Goal: Transaction & Acquisition: Purchase product/service

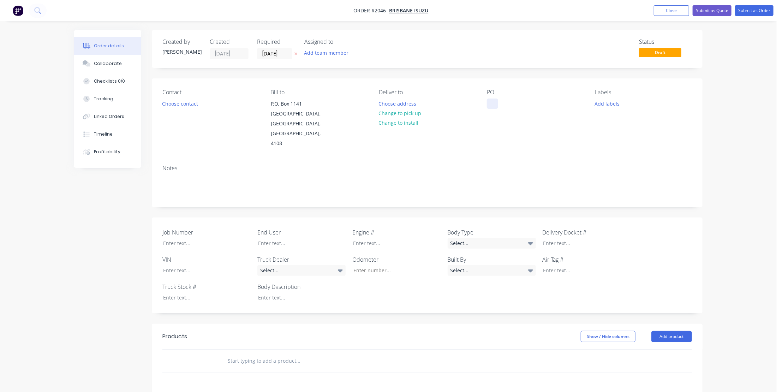
click at [498, 100] on div at bounding box center [492, 104] width 11 height 10
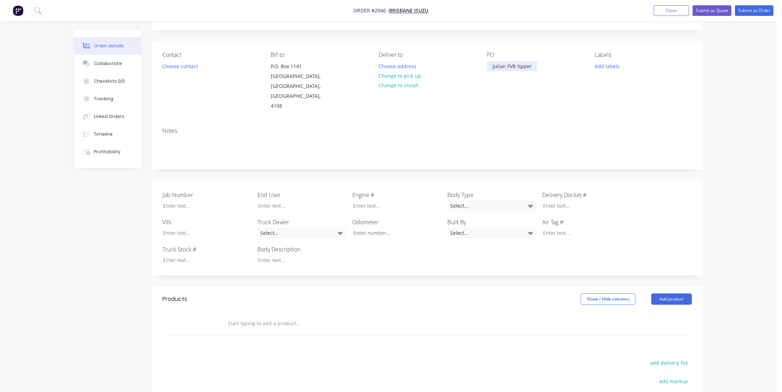
scroll to position [96, 0]
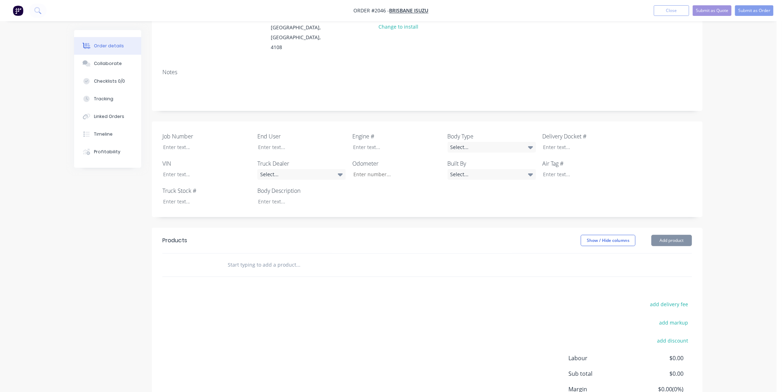
click at [251, 258] on input "text" at bounding box center [297, 265] width 141 height 14
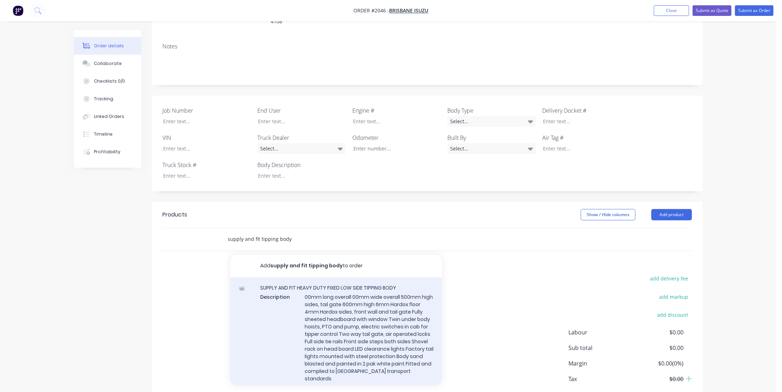
scroll to position [86, 0]
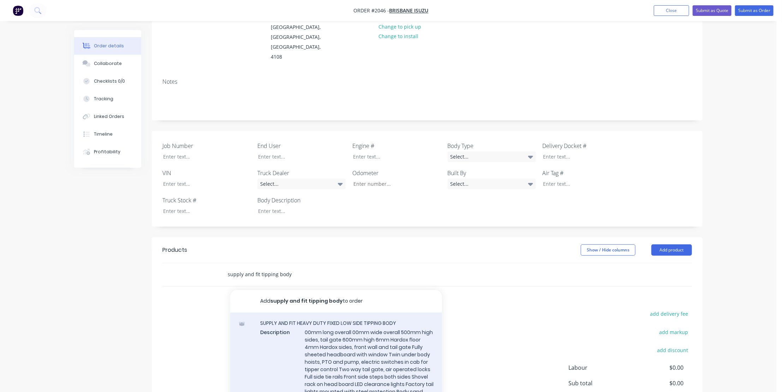
type input "supply and fit tipping body"
click at [341, 333] on div "SUPPLY AND FIT HEAVY DUTY FIXED LOW SIDE TIPPING BODY Description 00mm long ove…" at bounding box center [336, 372] width 212 height 120
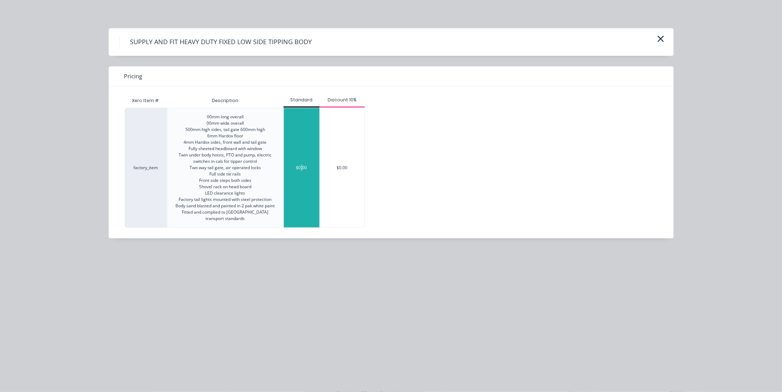
click at [302, 149] on div "$0.00" at bounding box center [302, 167] width 36 height 119
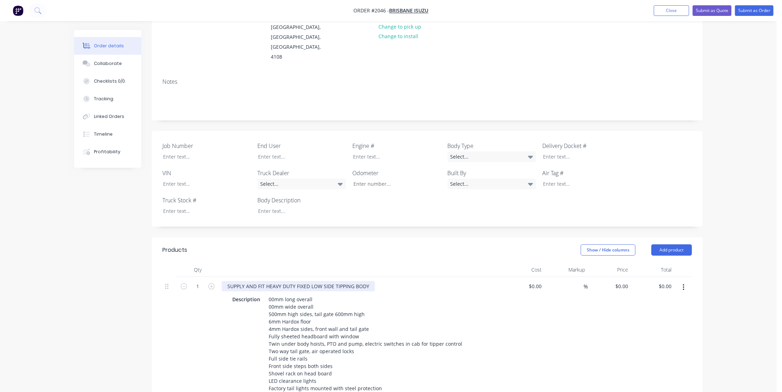
drag, startPoint x: 321, startPoint y: 275, endPoint x: 322, endPoint y: 283, distance: 7.8
click at [321, 281] on div "SUPPLY AND FIT HEAVY DUTY FIXED LOW SIDE TIPPING BODY" at bounding box center [298, 286] width 153 height 10
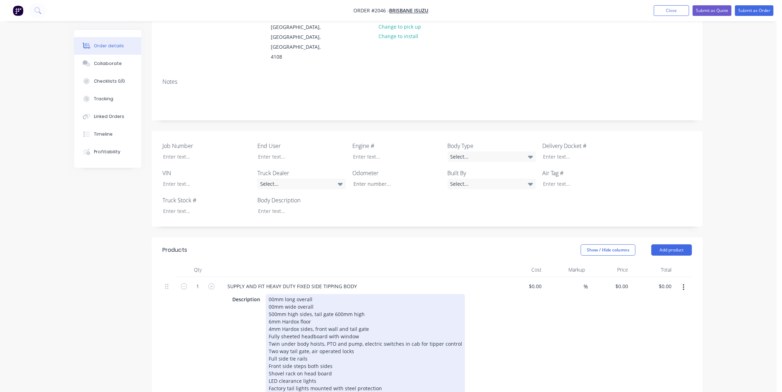
drag, startPoint x: 268, startPoint y: 291, endPoint x: 270, endPoint y: 295, distance: 4.6
click at [268, 294] on div "00mm long overall 00mm wide overall 500mm high sides, tail gate 600mm high 6mm …" at bounding box center [365, 351] width 199 height 114
drag, startPoint x: 269, startPoint y: 290, endPoint x: 282, endPoint y: 310, distance: 25.0
click at [272, 294] on div "00mm long overall 00mm wide overall 500mm high sides, tail gate 600mm high 6mm …" at bounding box center [365, 351] width 199 height 114
click at [274, 294] on div "00mm long overall 00mm wide overall 500mm high sides, tail gate 600mm high 6mm …" at bounding box center [365, 351] width 199 height 114
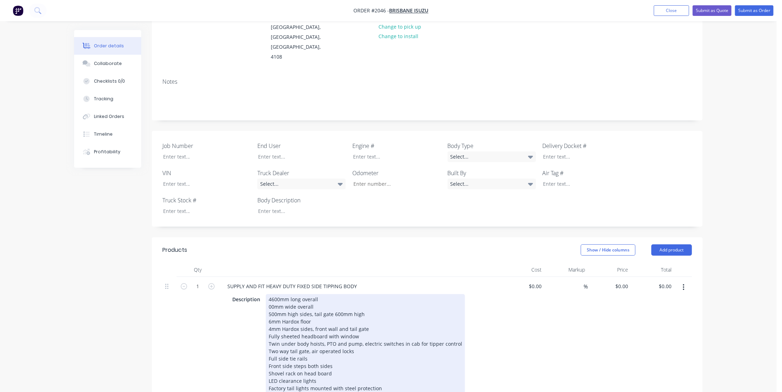
drag, startPoint x: 269, startPoint y: 298, endPoint x: 279, endPoint y: 311, distance: 16.2
click at [270, 300] on div "4600mm long overall 00mm wide overall 500mm high sides, tail gate 600mm high 6m…" at bounding box center [365, 351] width 199 height 114
click at [321, 297] on div "4600mm long overall 2400mm wide overall 500mm high sides, tail gate 600mm high …" at bounding box center [365, 351] width 199 height 114
drag, startPoint x: 269, startPoint y: 305, endPoint x: 272, endPoint y: 308, distance: 4.1
click at [270, 305] on div "4600mm long overall 2400mm wide overall (outside of top rails) 500mm high sides…" at bounding box center [365, 351] width 199 height 114
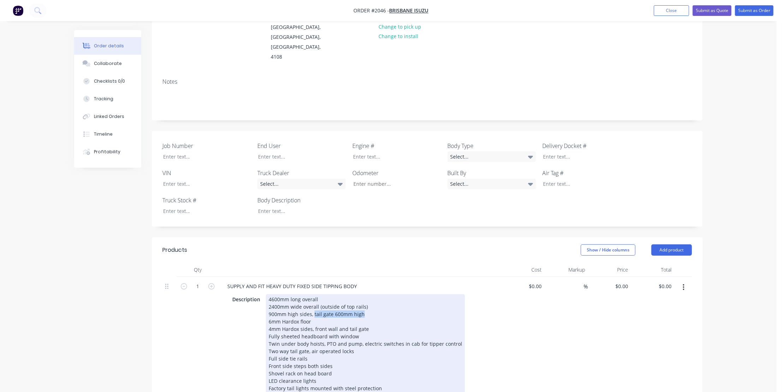
drag, startPoint x: 365, startPoint y: 304, endPoint x: 313, endPoint y: 306, distance: 52.7
click at [313, 306] on div "4600mm long overall 2400mm wide overall (outside of top rails) 900mm high sides…" at bounding box center [365, 351] width 199 height 114
click at [371, 319] on div "4600mm long overall 2400mm wide overall (outside of top rails) 900mm high sides…" at bounding box center [365, 351] width 199 height 114
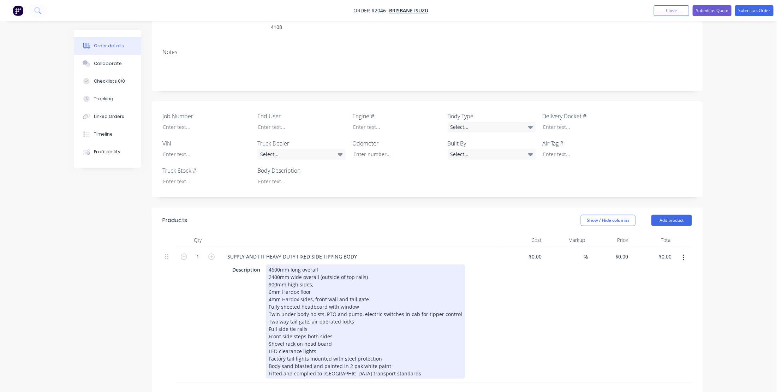
scroll to position [151, 0]
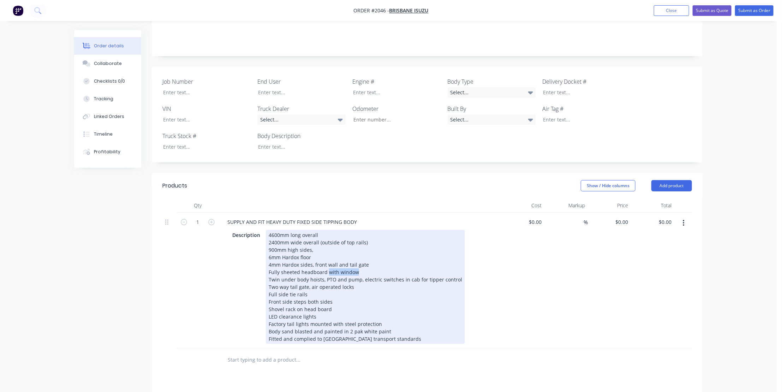
drag, startPoint x: 351, startPoint y: 263, endPoint x: 327, endPoint y: 263, distance: 24.0
click at [327, 263] on div "4600mm long overall 2400mm wide overall (outside of top rails) 900mm high sides…" at bounding box center [365, 287] width 199 height 114
drag, startPoint x: 323, startPoint y: 270, endPoint x: 264, endPoint y: 268, distance: 59.0
click at [264, 268] on div "Description 4600mm long overall 2400mm wide overall (outside of top rails) 900m…" at bounding box center [358, 287] width 258 height 114
click at [310, 285] on div "4600mm long overall 2400mm wide overall (outside of top rails) 900mm high sides…" at bounding box center [367, 287] width 202 height 114
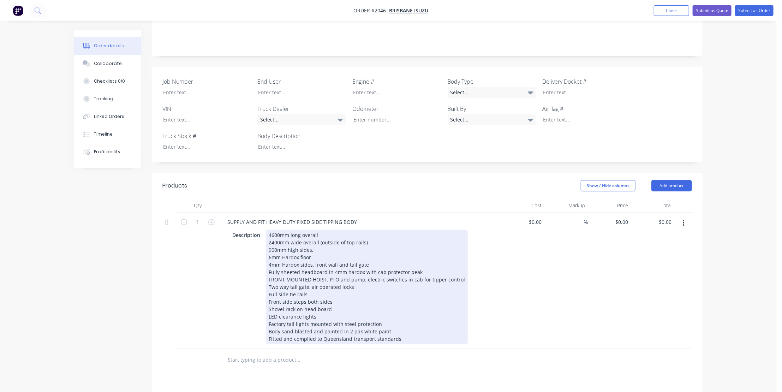
click at [339, 293] on div "4600mm long overall 2400mm wide overall (outside of top rails) 900mm high sides…" at bounding box center [367, 287] width 202 height 114
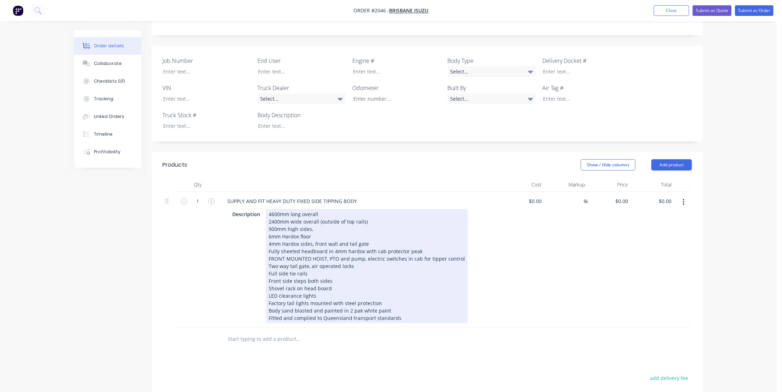
scroll to position [183, 0]
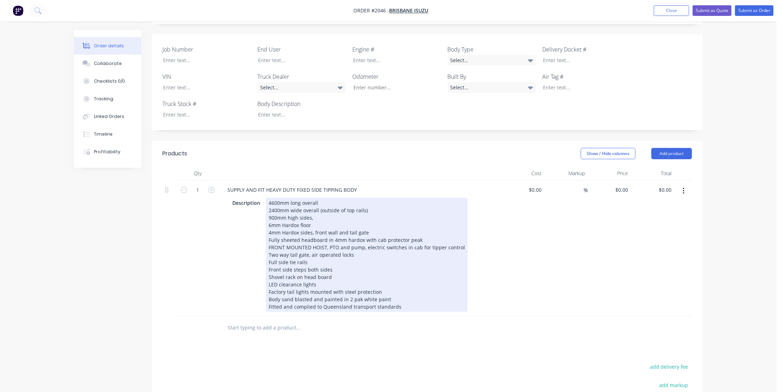
click at [329, 275] on div "4600mm long overall 2400mm wide overall (outside of top rails) 900mm high sides…" at bounding box center [367, 255] width 202 height 114
click at [389, 289] on div "4600mm long overall 2400mm wide overall (outside of top rails) 900mm high sides…" at bounding box center [367, 255] width 202 height 114
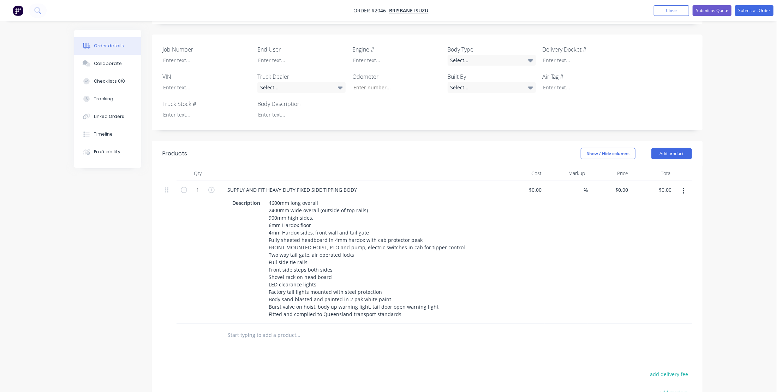
click at [241, 328] on input "text" at bounding box center [297, 335] width 141 height 14
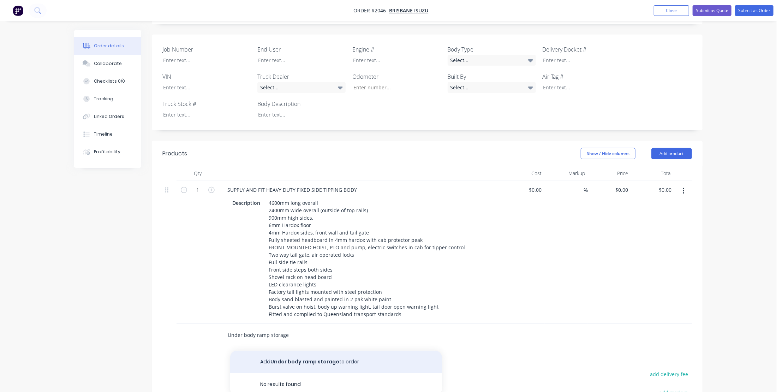
type input "Under body ramp storage"
click at [280, 356] on button "Add Under body ramp storage to order" at bounding box center [336, 362] width 212 height 23
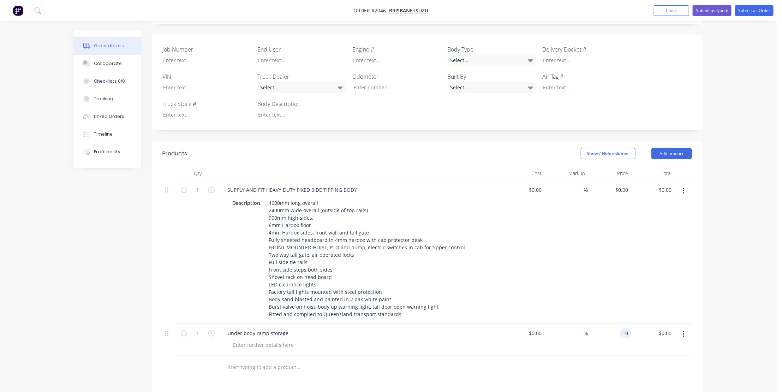
drag, startPoint x: 622, startPoint y: 321, endPoint x: 664, endPoint y: 362, distance: 58.9
click at [622, 328] on div "0 0" at bounding box center [625, 333] width 11 height 10
type input "$3,800.00"
drag, startPoint x: 288, startPoint y: 320, endPoint x: 296, endPoint y: 329, distance: 12.5
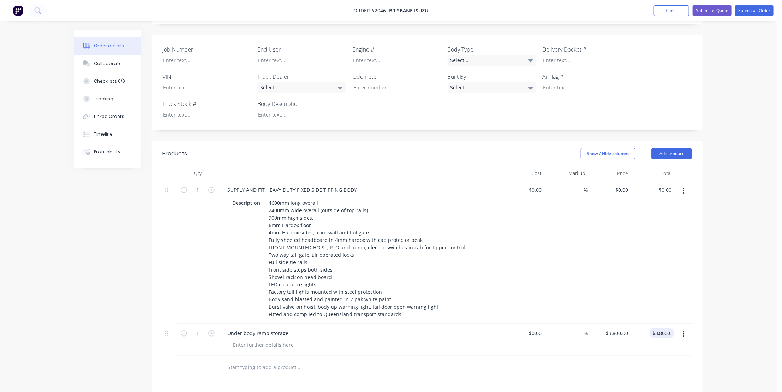
click at [290, 328] on div "Under body ramp storage" at bounding box center [258, 333] width 72 height 10
click at [288, 328] on div "Under body ramp storage" at bounding box center [258, 333] width 72 height 10
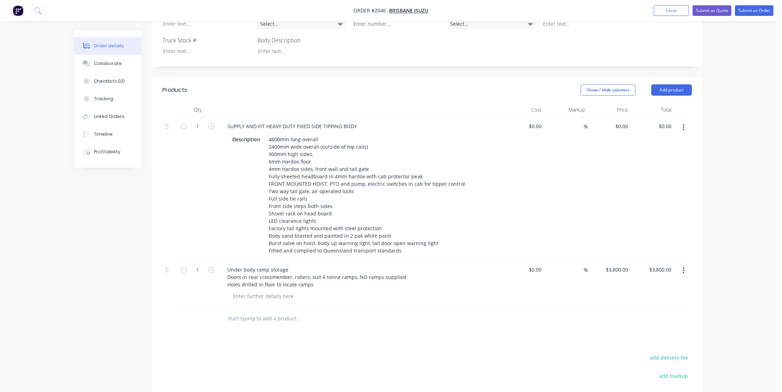
scroll to position [247, 0]
click at [244, 311] on input "text" at bounding box center [297, 318] width 141 height 14
type input "Tow crossmember"
click at [275, 334] on button "Add Tow crossmember to order" at bounding box center [336, 344] width 212 height 23
click at [623, 311] on input "0" at bounding box center [627, 316] width 8 height 10
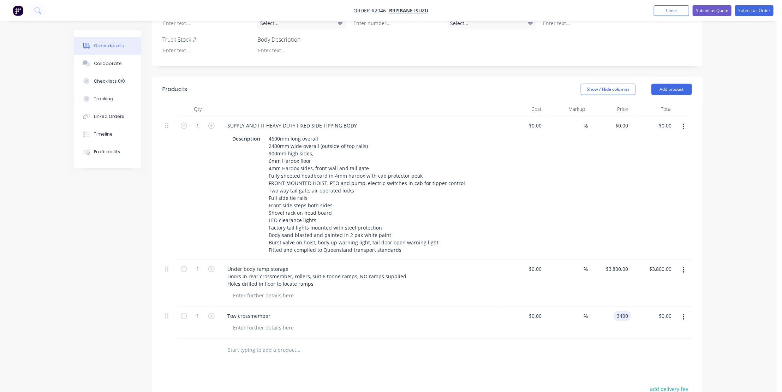
type input "$3,400.00"
click at [254, 322] on div at bounding box center [263, 327] width 72 height 10
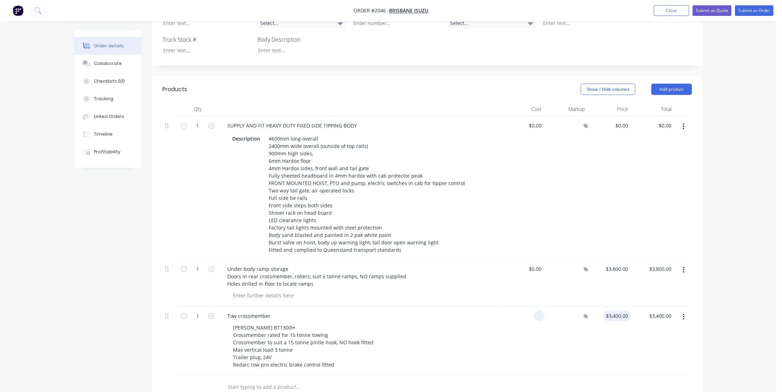
type input "$0.00"
type input "0"
type input "$0.00"
click at [614, 306] on div "0 0" at bounding box center [609, 340] width 43 height 69
type input "$4,400.00"
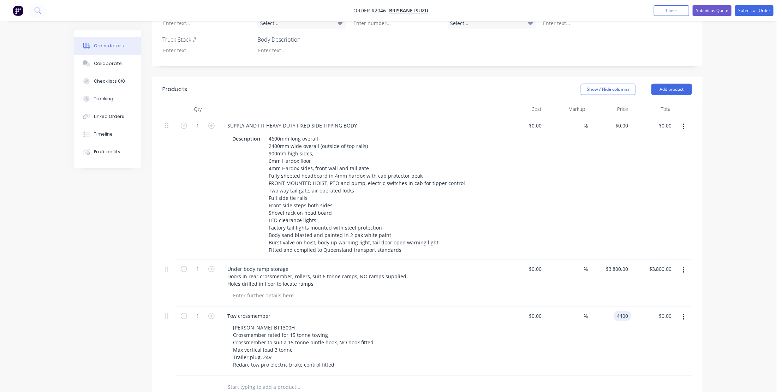
type input "4400.00"
type input "0"
type input "$4,400.00"
click at [624, 120] on input "0" at bounding box center [627, 125] width 8 height 10
type input "$45,800.00"
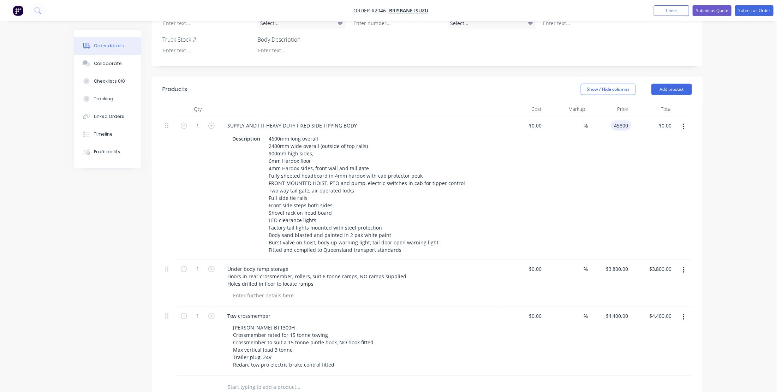
type input "45800.00"
type input "45800"
type input "$45,800.00"
click at [614, 120] on input "45800" at bounding box center [623, 125] width 18 height 10
type input "45400"
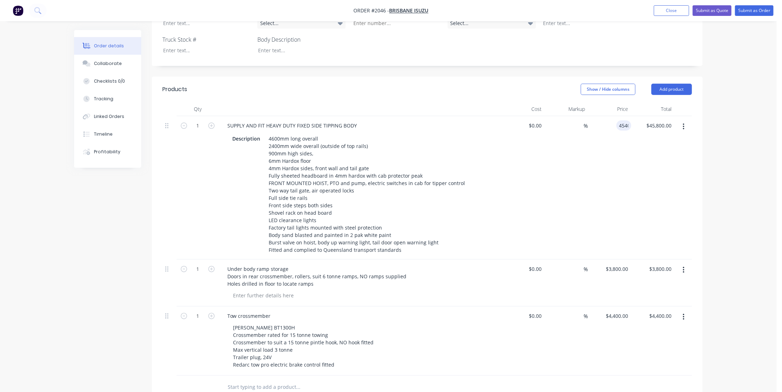
type input "45800.00"
type input "$45,400.00"
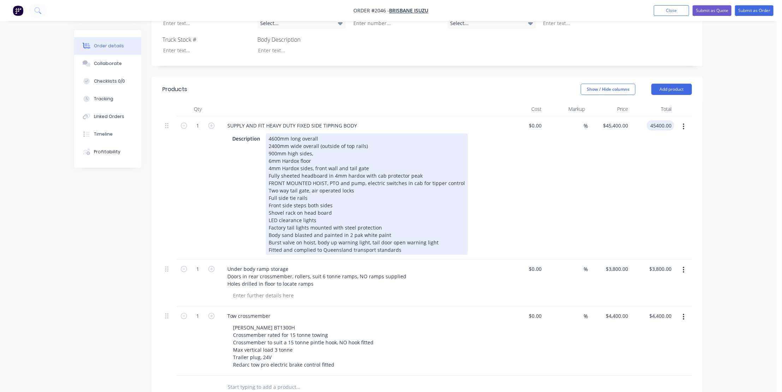
type input "$45,400.00"
click at [398, 240] on div "4600mm long overall 2400mm wide overall (outside of top rails) 900mm high sides…" at bounding box center [367, 193] width 202 height 121
click at [433, 235] on div "4600mm long overall 2400mm wide overall (outside of top rails) 900mm high sides…" at bounding box center [367, 193] width 202 height 121
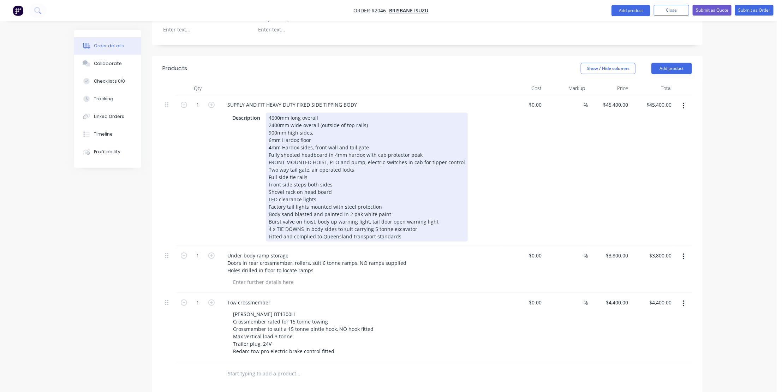
scroll to position [343, 0]
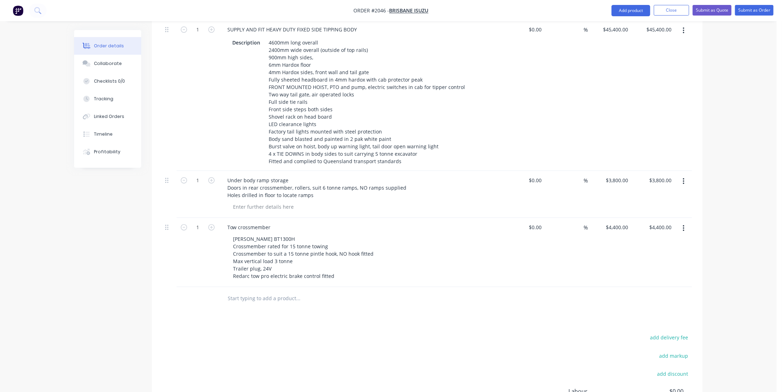
drag, startPoint x: 239, startPoint y: 286, endPoint x: 261, endPoint y: 321, distance: 41.9
click at [239, 291] on input "text" at bounding box center [297, 298] width 141 height 14
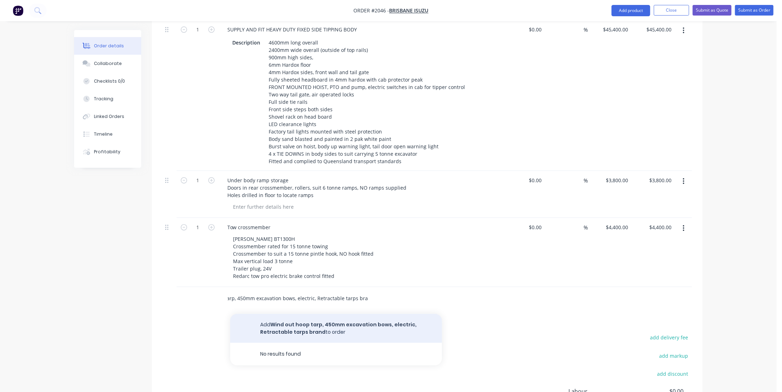
type input "Wind out hoop tarp, 450mm excavation bows, electric, Retractable tarps brand"
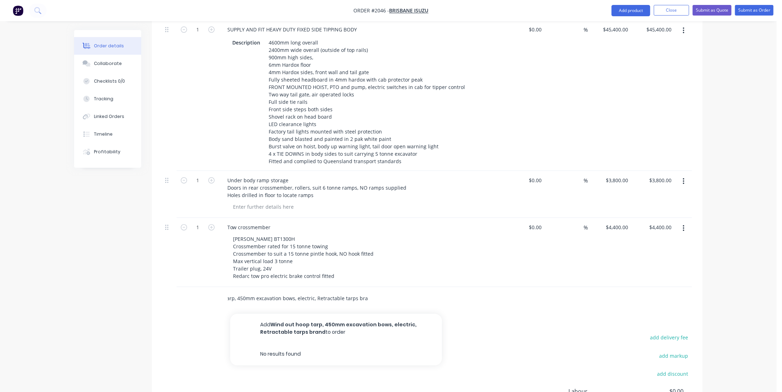
drag, startPoint x: 296, startPoint y: 320, endPoint x: 344, endPoint y: 317, distance: 48.1
click at [296, 320] on button "Add Wind out hoop tarp, 450mm excavation bows, electric, Retractable tarps bran…" at bounding box center [336, 328] width 212 height 29
click at [622, 291] on div "0 0" at bounding box center [625, 296] width 11 height 10
type input "6200"
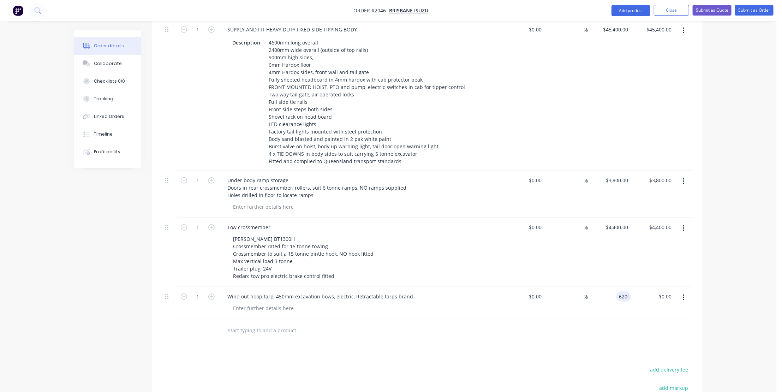
type input "0.00"
type input "$6,200.00"
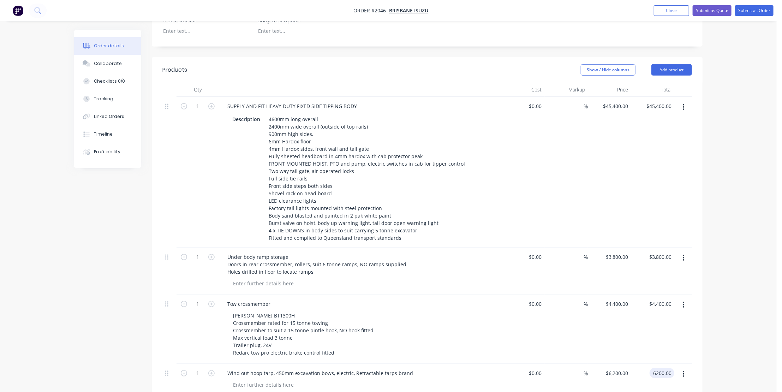
scroll to position [206, 0]
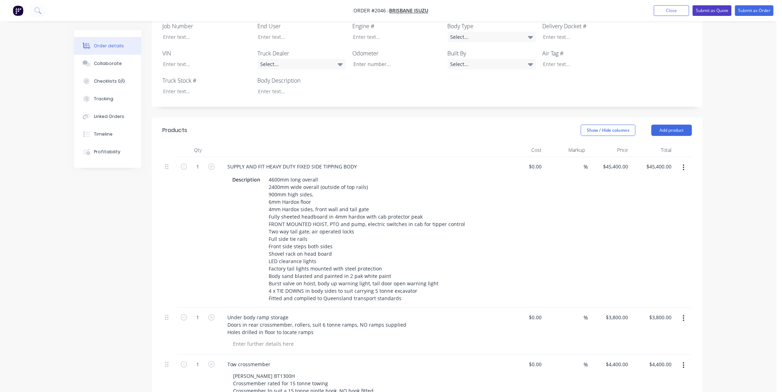
type input "$6,200.00"
click at [708, 10] on button "Submit as Quote" at bounding box center [712, 10] width 39 height 11
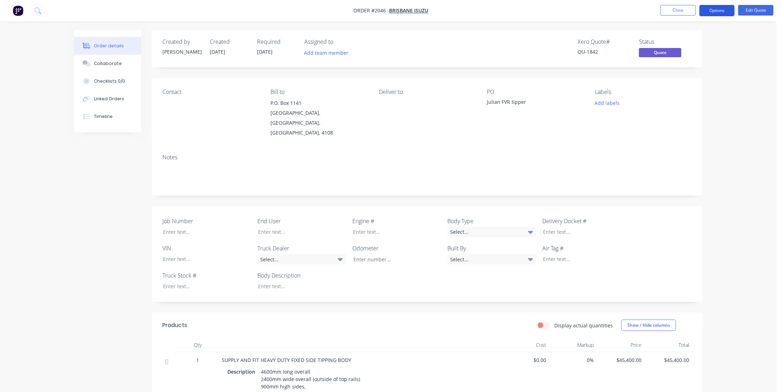
click at [716, 10] on button "Options" at bounding box center [716, 10] width 35 height 11
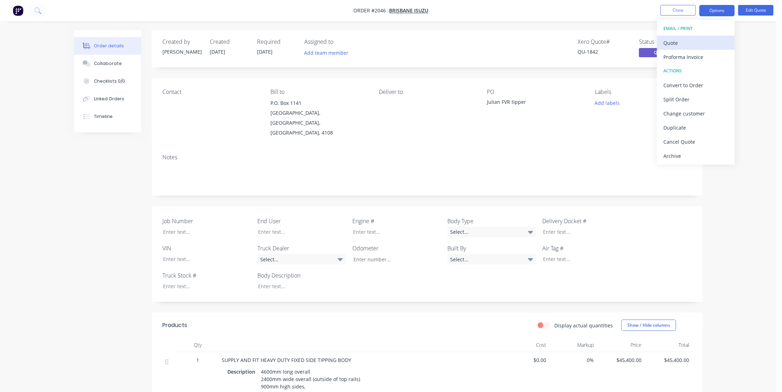
click at [681, 40] on div "Quote" at bounding box center [695, 43] width 65 height 10
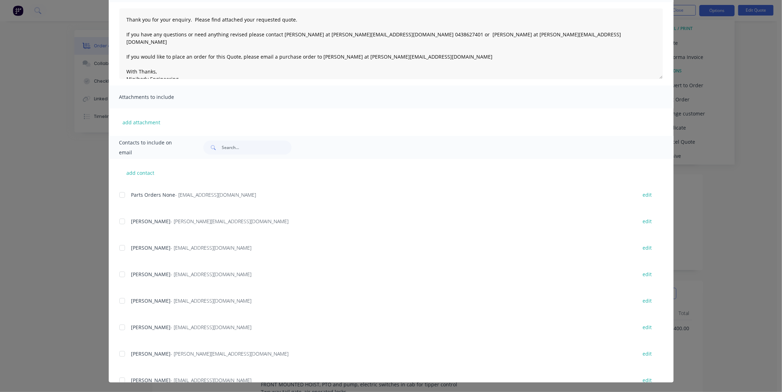
scroll to position [194, 0]
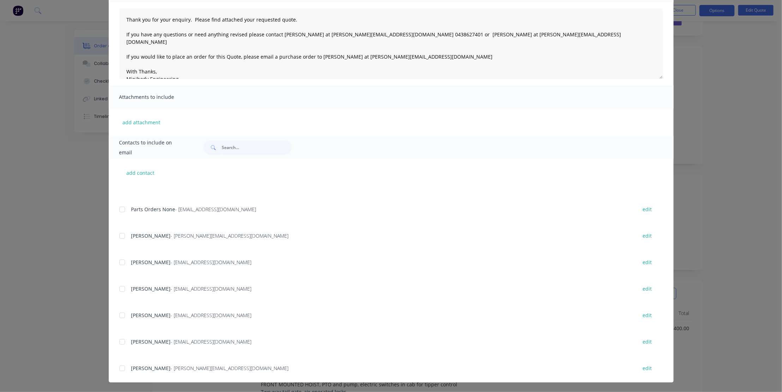
click at [119, 288] on div at bounding box center [122, 289] width 14 height 14
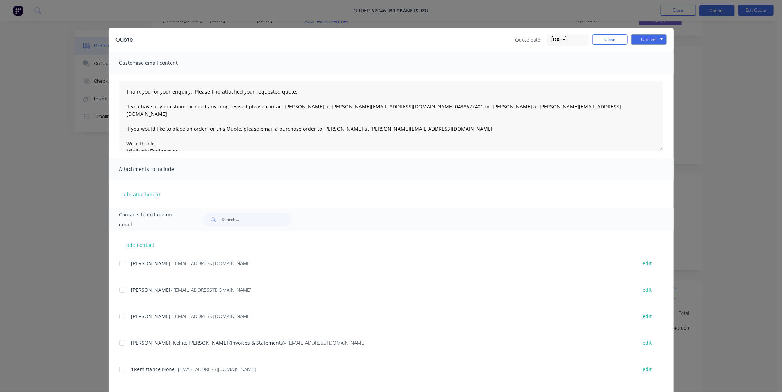
scroll to position [0, 0]
click at [643, 35] on button "Options" at bounding box center [648, 39] width 35 height 11
click at [649, 76] on button "Email" at bounding box center [653, 76] width 45 height 12
click at [126, 375] on icon "button" at bounding box center [126, 376] width 5 height 6
click at [613, 40] on button "Close" at bounding box center [609, 39] width 35 height 11
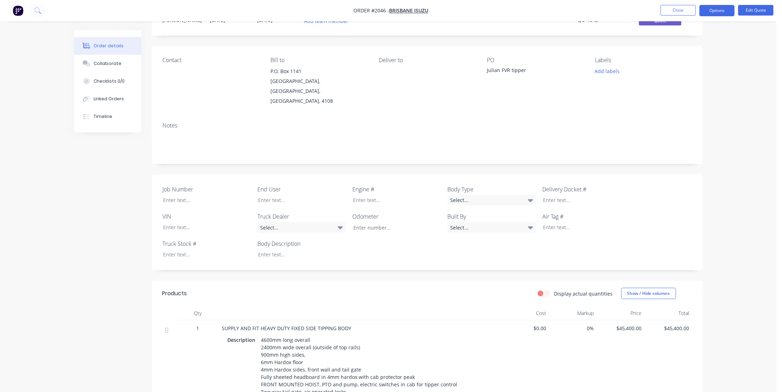
click at [748, 131] on div "Order details Collaborate Checklists 0/0 Linked Orders Timeline Order details C…" at bounding box center [388, 338] width 777 height 740
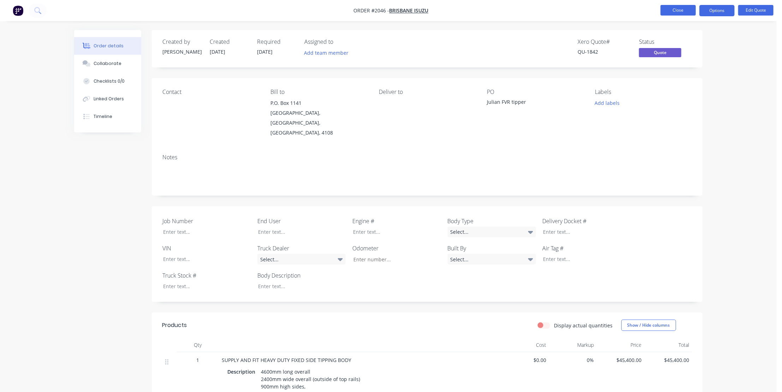
click at [680, 7] on button "Close" at bounding box center [678, 10] width 35 height 11
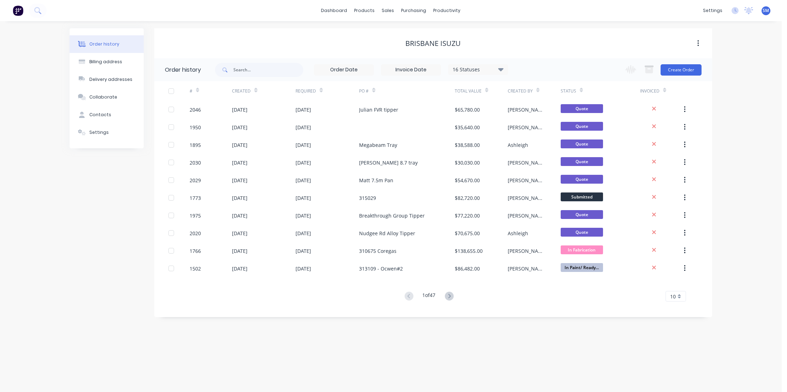
click at [340, 356] on div "Order history Billing address Delivery addresses Collaborate Contacts Settings …" at bounding box center [391, 206] width 782 height 371
click at [682, 69] on button "Create Order" at bounding box center [681, 69] width 41 height 11
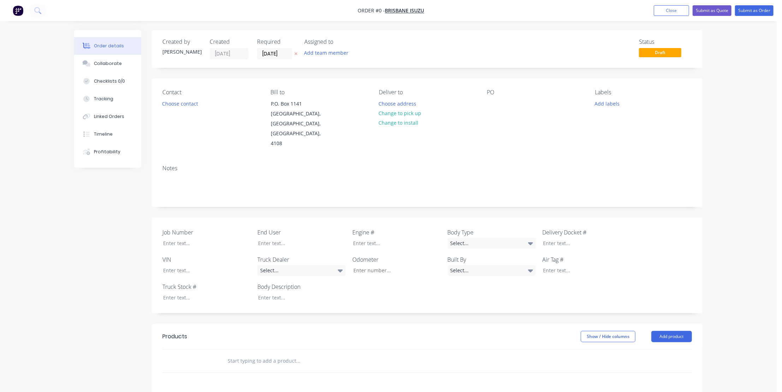
drag, startPoint x: 499, startPoint y: 99, endPoint x: 484, endPoint y: 103, distance: 15.3
click at [499, 100] on div "PO" at bounding box center [535, 119] width 97 height 60
click at [485, 102] on div "Contact Choose contact [PERSON_NAME] to P.O. [GEOGRAPHIC_DATA] Deliver to Choos…" at bounding box center [427, 118] width 551 height 81
click at [490, 103] on div at bounding box center [492, 104] width 11 height 10
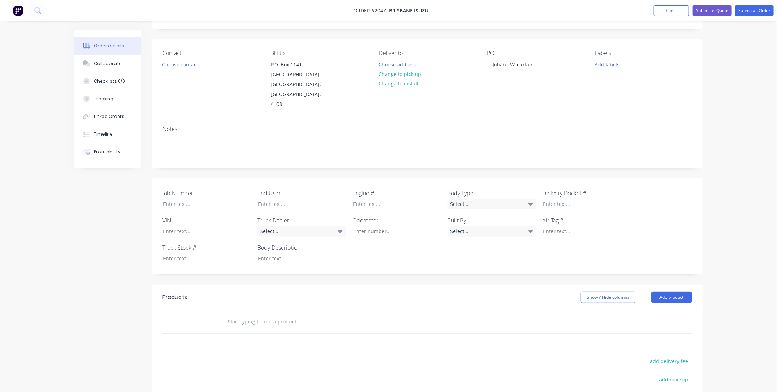
scroll to position [64, 0]
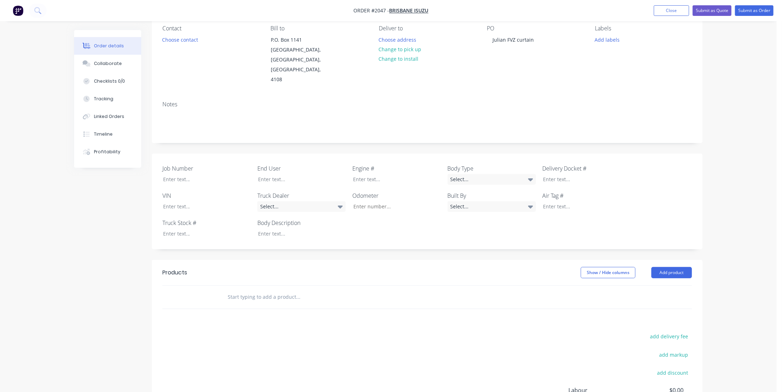
click at [241, 290] on input "text" at bounding box center [297, 297] width 141 height 14
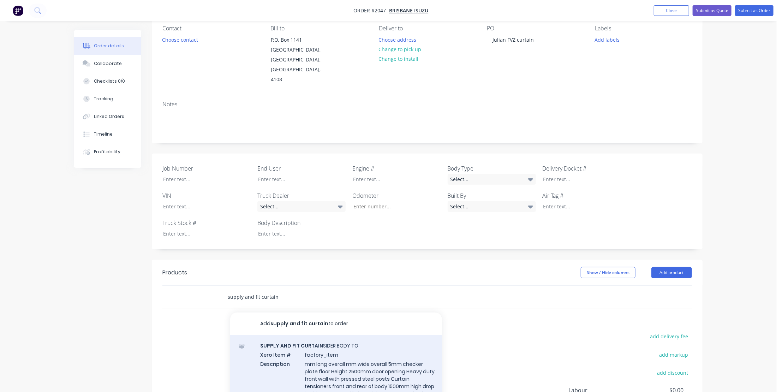
type input "supply and fit curtain"
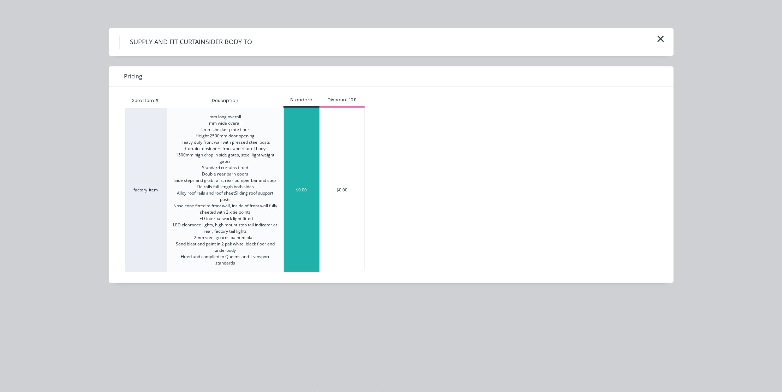
click at [307, 181] on div "$0.00" at bounding box center [302, 190] width 36 height 164
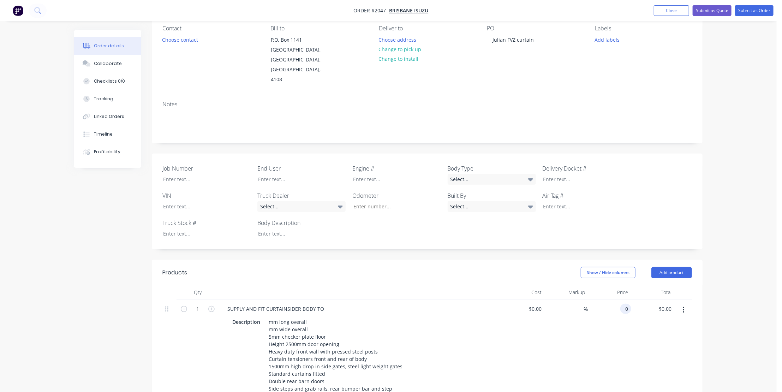
click at [628, 304] on input "0" at bounding box center [627, 309] width 8 height 10
type input "4"
type input "$54,800.00"
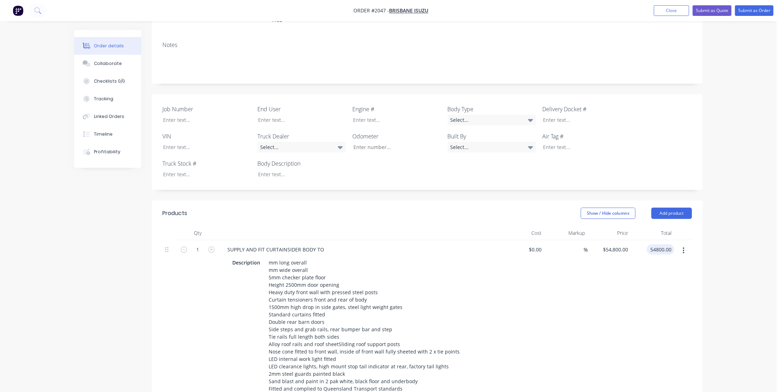
scroll to position [128, 0]
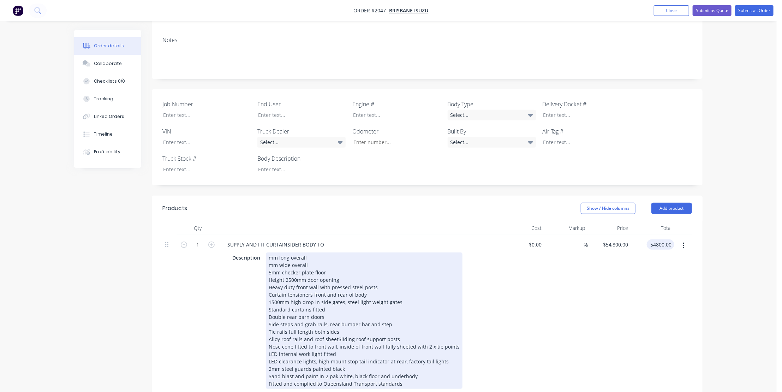
type input "$54,800.00"
click at [268, 252] on div "mm long overall mm wide overall 5mm checker plate floor Height 2500mm door open…" at bounding box center [364, 320] width 197 height 136
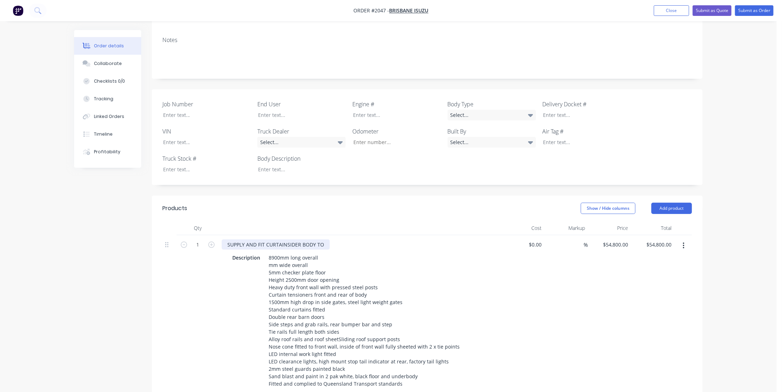
click at [266, 239] on div "SUPPLY AND FIT CURTAINSIDER BODY TO" at bounding box center [276, 244] width 108 height 10
click at [349, 239] on div "SUPPLY AND FIT 14 PALLET CURTAINSIDER BODY TO" at bounding box center [288, 244] width 133 height 10
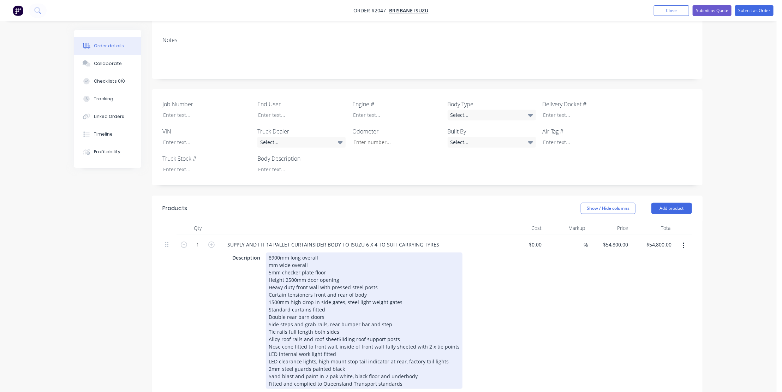
click at [268, 255] on div "8900mm long overall mm wide overall 5mm checker plate floor Height 2500mm door …" at bounding box center [364, 320] width 197 height 136
drag, startPoint x: 271, startPoint y: 257, endPoint x: 273, endPoint y: 265, distance: 8.4
click at [271, 257] on div "8900mm long overall mm wide overall 5mm checker plate floor Height 2500mm door …" at bounding box center [364, 320] width 197 height 136
type input "$0.00"
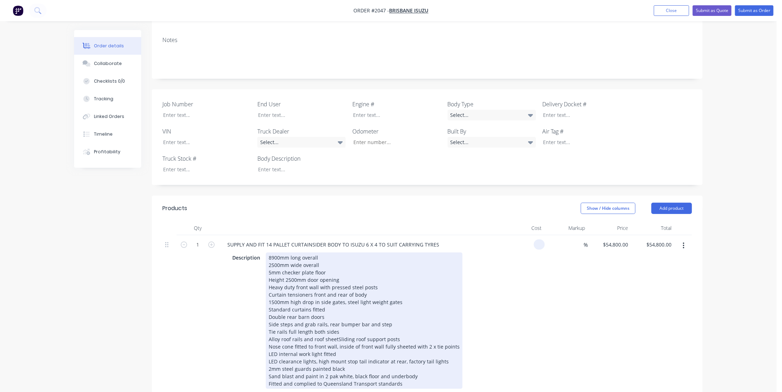
type input "$0.00"
drag, startPoint x: 291, startPoint y: 269, endPoint x: 297, endPoint y: 282, distance: 13.4
click at [291, 270] on div "8900mm long overall 2500mm wide overall 5mm checker plate floor Height 2500mm d…" at bounding box center [364, 320] width 197 height 136
drag, startPoint x: 290, startPoint y: 269, endPoint x: 292, endPoint y: 274, distance: 4.6
click at [291, 272] on div "8900mm long overall 2500mm wide overall 5mm checker plate floor Height 2500mm d…" at bounding box center [364, 320] width 197 height 136
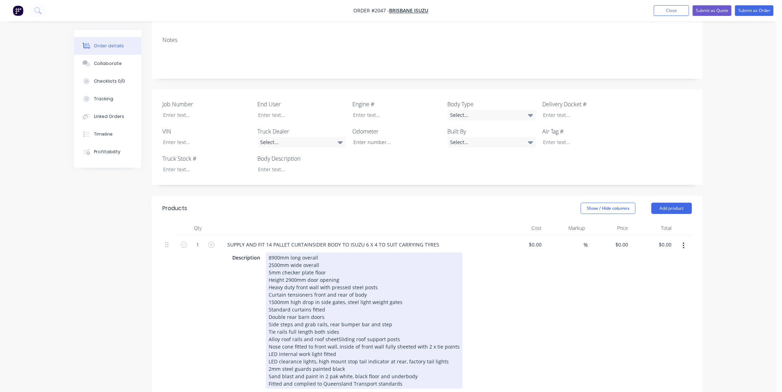
click at [344, 270] on div "8900mm long overall 2500mm wide overall 5mm checker plate floor Height 2900mm d…" at bounding box center [364, 320] width 197 height 136
drag, startPoint x: 402, startPoint y: 290, endPoint x: 270, endPoint y: 291, distance: 132.8
click at [270, 291] on div "8900mm long overall 2500mm wide overall 5mm checker plate floor Height 2900mm d…" at bounding box center [364, 320] width 197 height 136
click at [323, 301] on div "8900mm long overall 2500mm wide overall 5mm checker plate floor Height 2900mm d…" at bounding box center [364, 320] width 197 height 136
drag, startPoint x: 324, startPoint y: 306, endPoint x: 257, endPoint y: 309, distance: 67.5
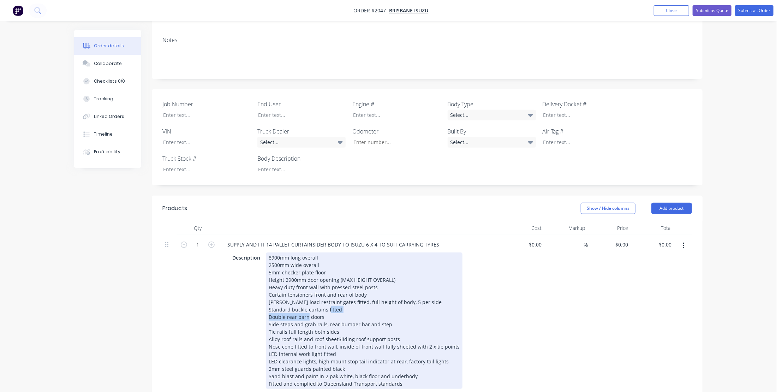
click at [257, 309] on div "Description 8900mm long overall 2500mm wide overall 5mm checker plate floor Hei…" at bounding box center [358, 320] width 258 height 136
click at [393, 317] on div "8900mm long overall 2500mm wide overall 5mm checker plate floor Height 2900mm d…" at bounding box center [364, 320] width 197 height 136
drag, startPoint x: 393, startPoint y: 314, endPoint x: 328, endPoint y: 316, distance: 65.0
click at [328, 316] on div "8900mm long overall 2500mm wide overall 5mm checker plate floor Height 2900mm d…" at bounding box center [364, 320] width 197 height 136
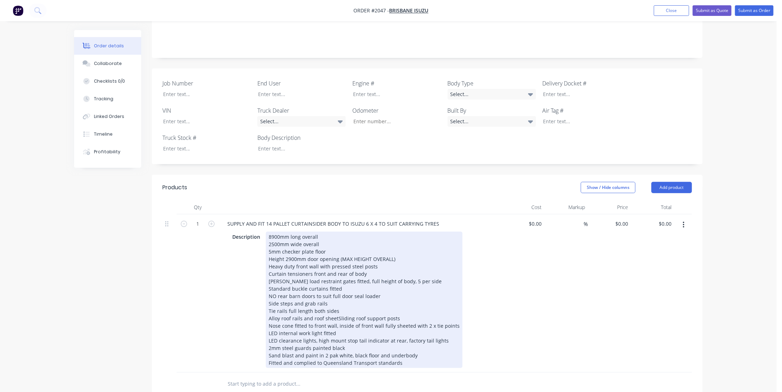
scroll to position [160, 0]
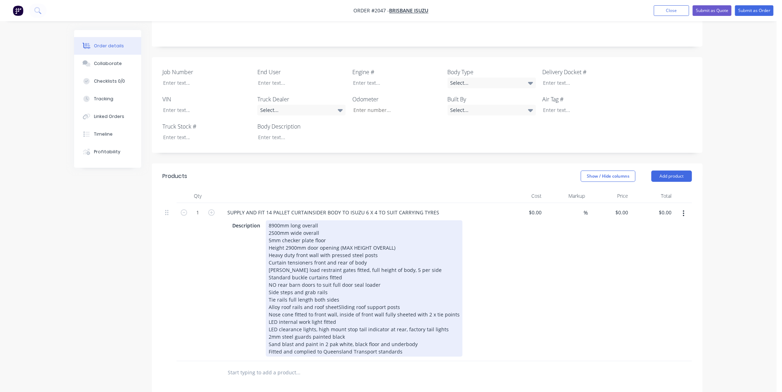
click at [334, 310] on div "8900mm long overall 2500mm wide overall 5mm checker plate floor Height 2900mm d…" at bounding box center [364, 288] width 197 height 136
click at [441, 318] on div "8900mm long overall 2500mm wide overall 5mm checker plate floor Height 2900mm d…" at bounding box center [364, 288] width 197 height 136
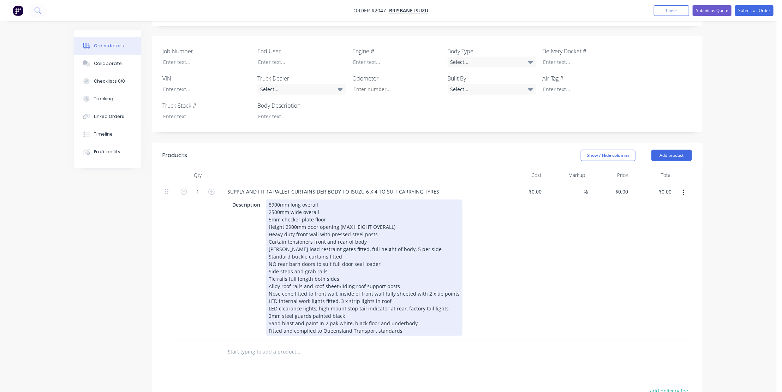
scroll to position [192, 0]
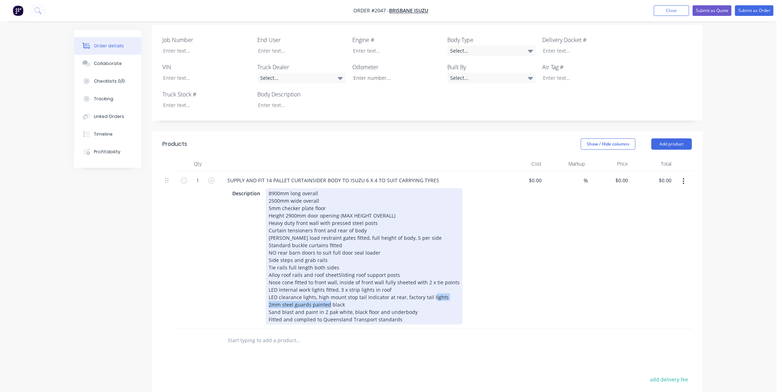
drag, startPoint x: 311, startPoint y: 296, endPoint x: 266, endPoint y: 296, distance: 45.2
click at [266, 296] on div "8900mm long overall 2500mm wide overall 5mm checker plate floor Height 2900mm d…" at bounding box center [364, 256] width 197 height 136
click at [411, 302] on div "8900mm long overall 2500mm wide overall 5mm checker plate floor Height 2900mm d…" at bounding box center [364, 256] width 197 height 136
click at [398, 309] on div "8900mm long overall 2500mm wide overall 5mm checker plate floor Height 2900mm d…" at bounding box center [364, 256] width 197 height 136
click at [416, 301] on div "8900mm long overall 2500mm wide overall 5mm checker plate floor Height 2900mm d…" at bounding box center [364, 256] width 197 height 136
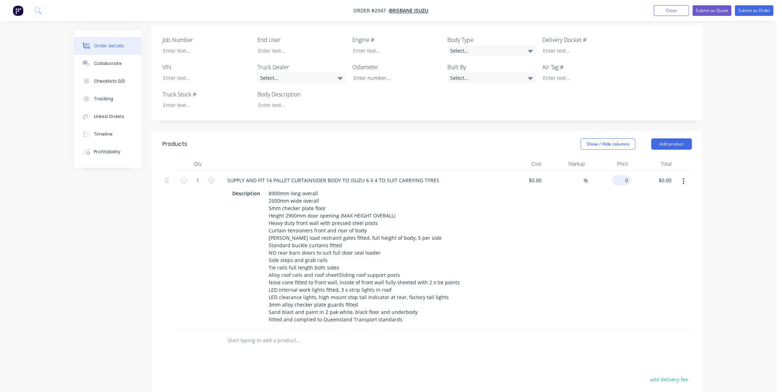
click at [624, 175] on input "0" at bounding box center [623, 180] width 16 height 10
type input "$62,000.00"
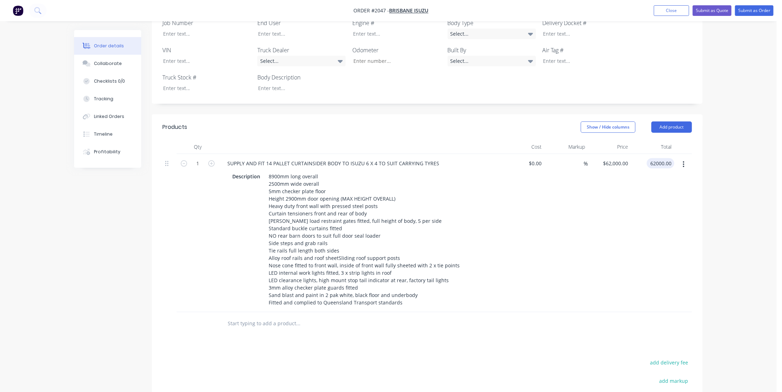
scroll to position [225, 0]
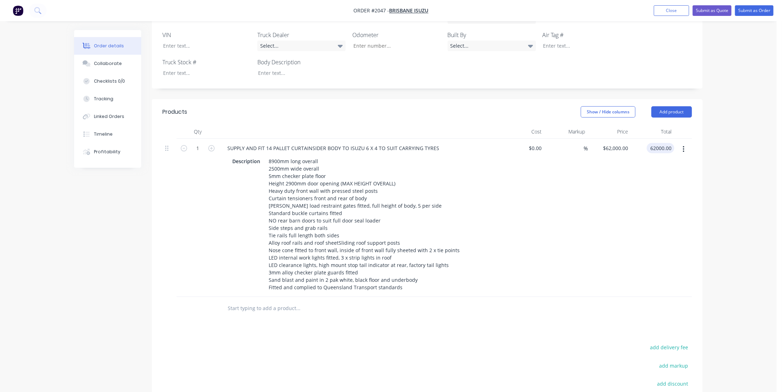
type input "$62,000.00"
click at [256, 301] on input "text" at bounding box center [297, 308] width 141 height 14
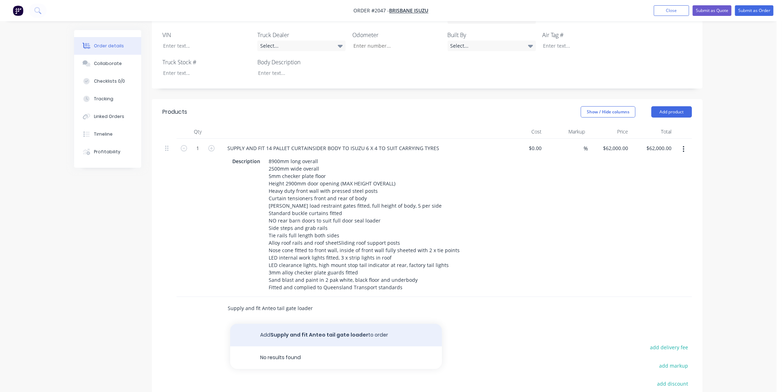
type input "Supply and fit Anteo tail gate loader"
click at [312, 324] on button "Add Supply and fit Anteo tail gate loader to order" at bounding box center [336, 335] width 212 height 23
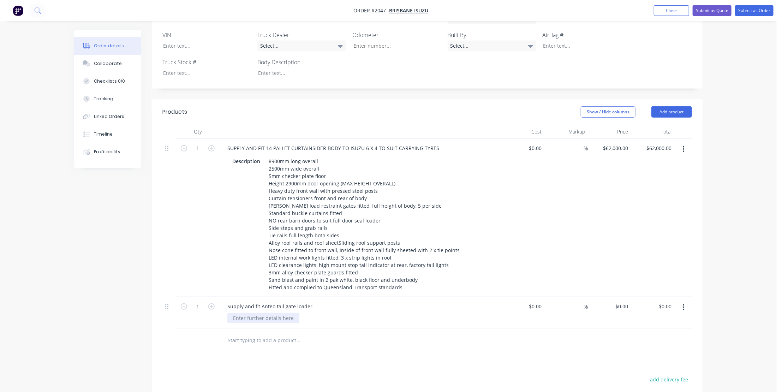
click at [245, 313] on div at bounding box center [263, 318] width 72 height 10
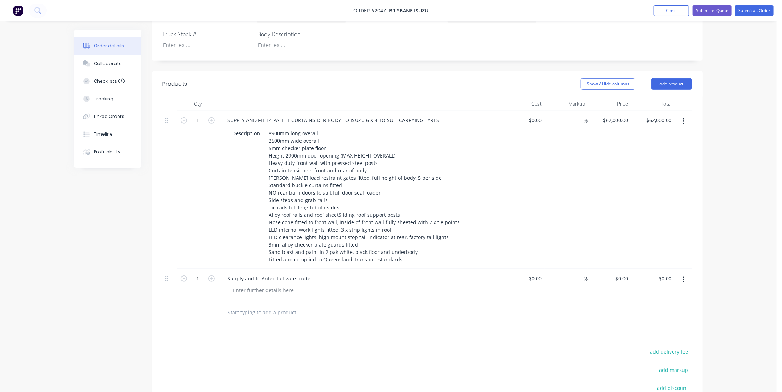
scroll to position [289, 0]
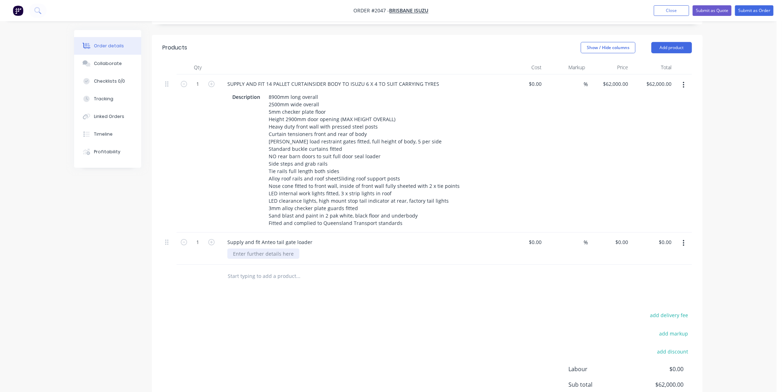
click at [240, 249] on div at bounding box center [263, 254] width 72 height 10
click at [624, 237] on input "0" at bounding box center [623, 242] width 16 height 10
type input "$0.00"
click at [314, 237] on div "Supply and fit Anteo tail gate loader" at bounding box center [270, 242] width 96 height 10
